Goal: Transaction & Acquisition: Download file/media

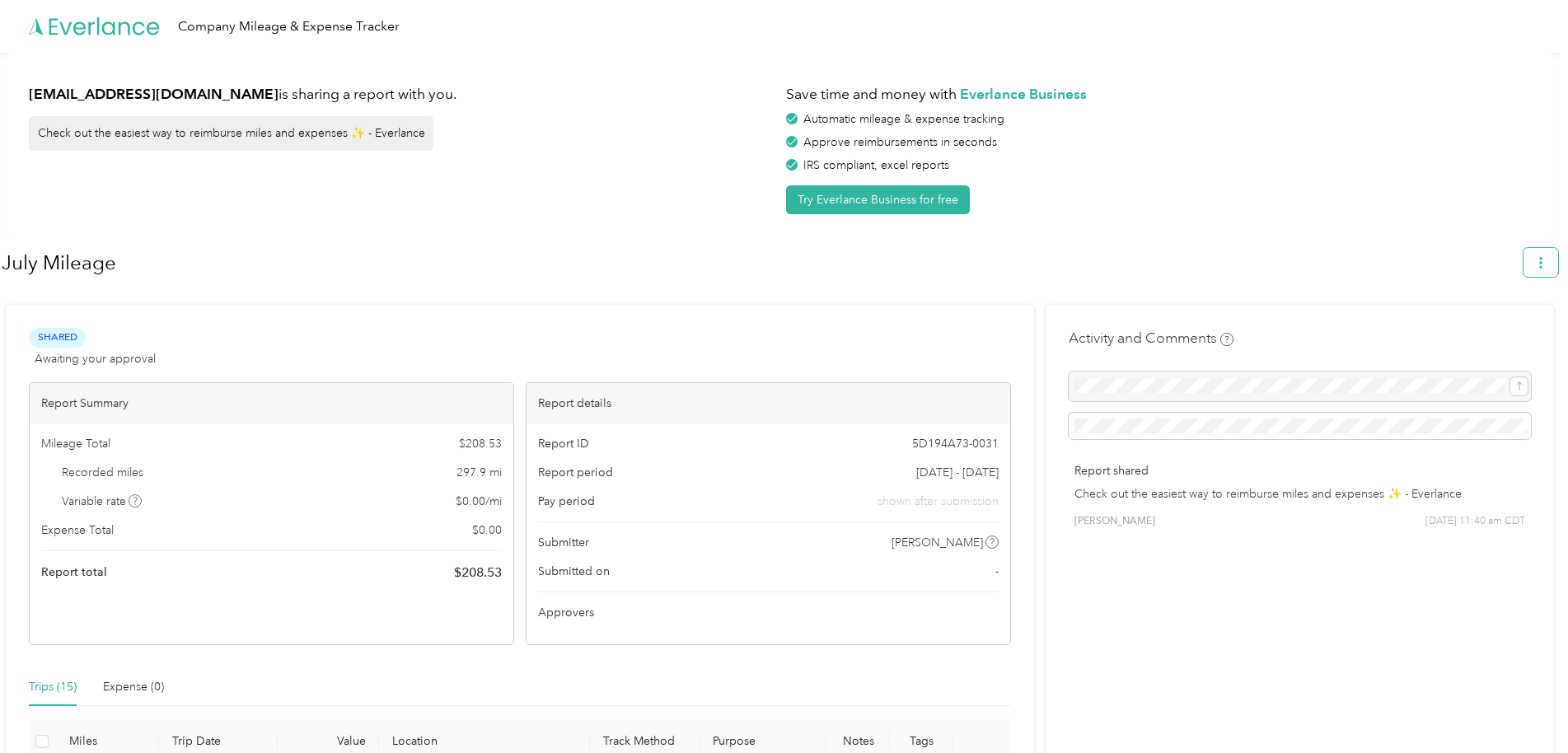
click at [1546, 267] on icon "button" at bounding box center [1541, 263] width 12 height 12
click at [1496, 332] on span "Download" at bounding box center [1502, 340] width 54 height 17
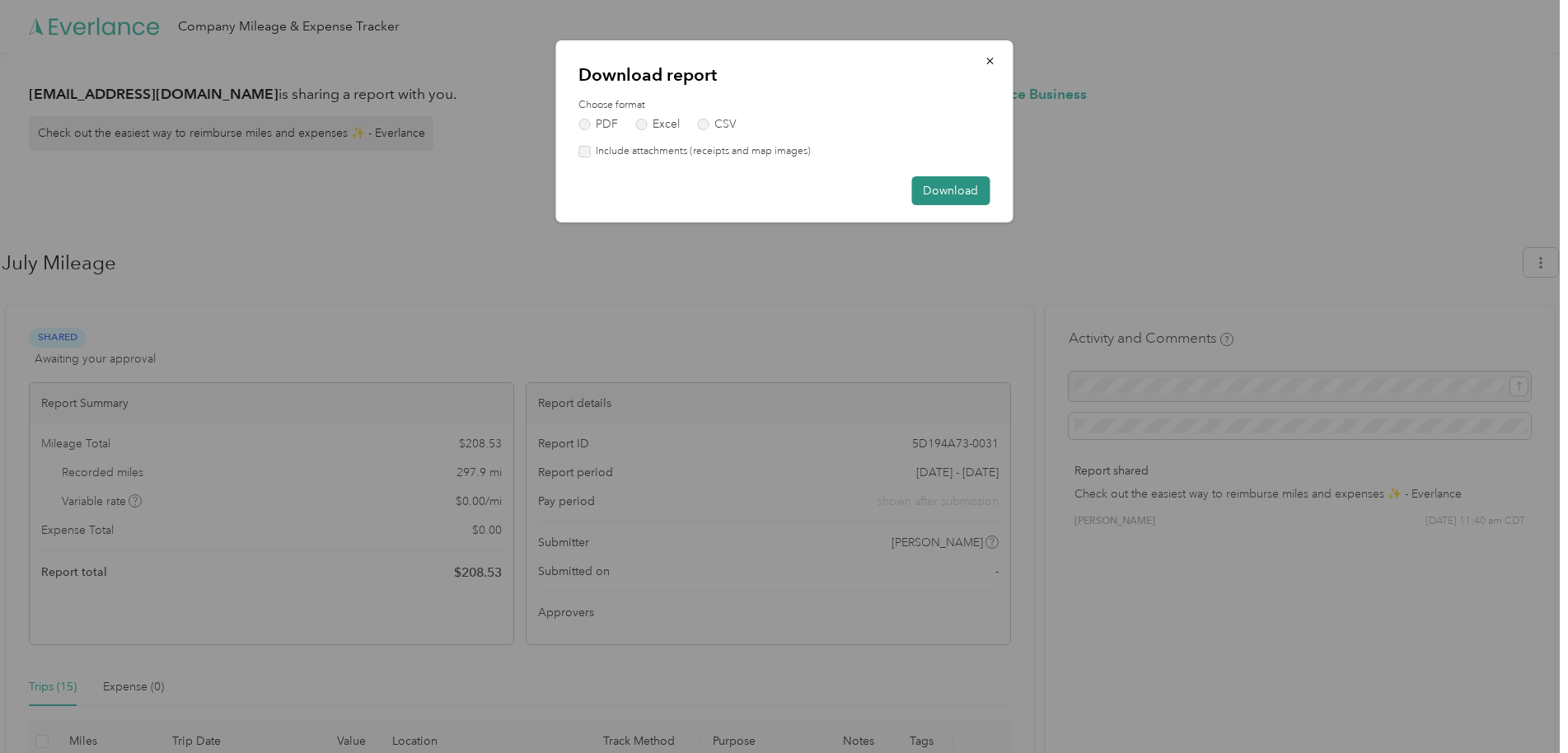
click at [939, 196] on button "Download" at bounding box center [950, 190] width 78 height 29
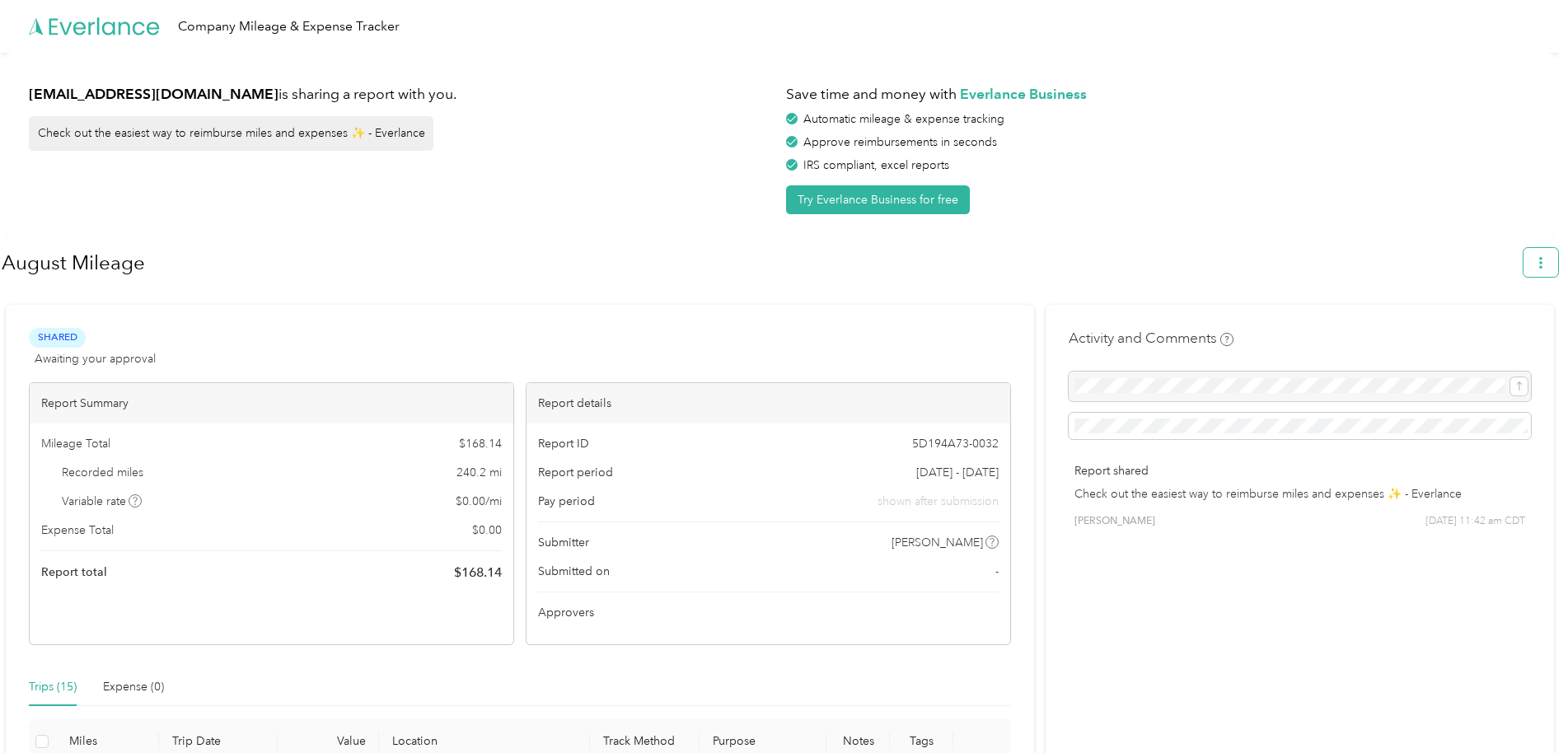
click at [1541, 263] on button "button" at bounding box center [1540, 262] width 35 height 29
click at [1530, 287] on span "Copy share link" at bounding box center [1511, 303] width 74 height 35
click at [1542, 266] on icon "button" at bounding box center [1540, 263] width 3 height 12
click at [1512, 332] on span "Download" at bounding box center [1502, 340] width 54 height 17
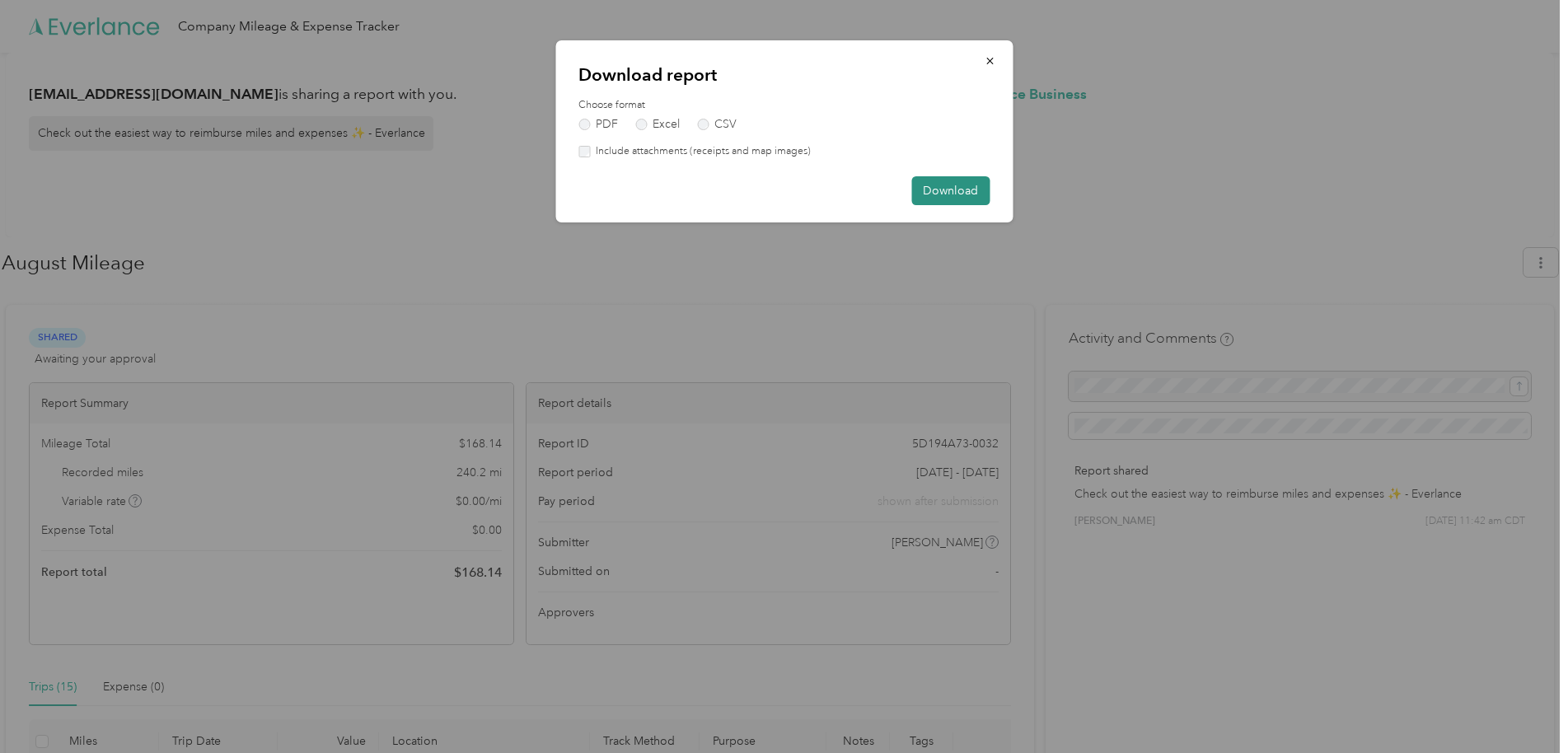
click at [954, 187] on button "Download" at bounding box center [950, 190] width 78 height 29
